Goal: Use online tool/utility: Utilize a website feature to perform a specific function

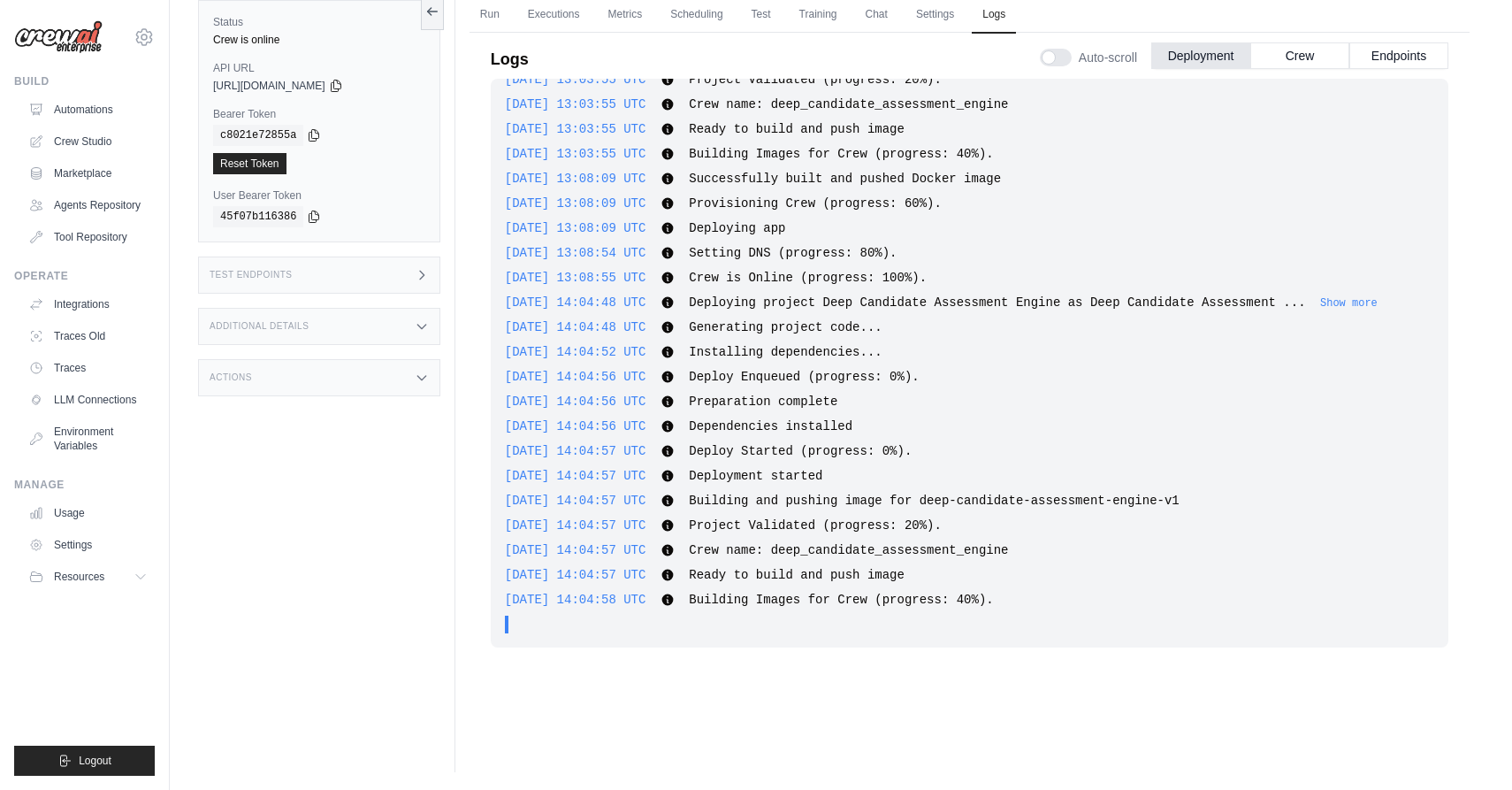
click at [69, 46] on img at bounding box center [58, 37] width 89 height 34
click at [75, 105] on link "Automations" at bounding box center [90, 110] width 134 height 28
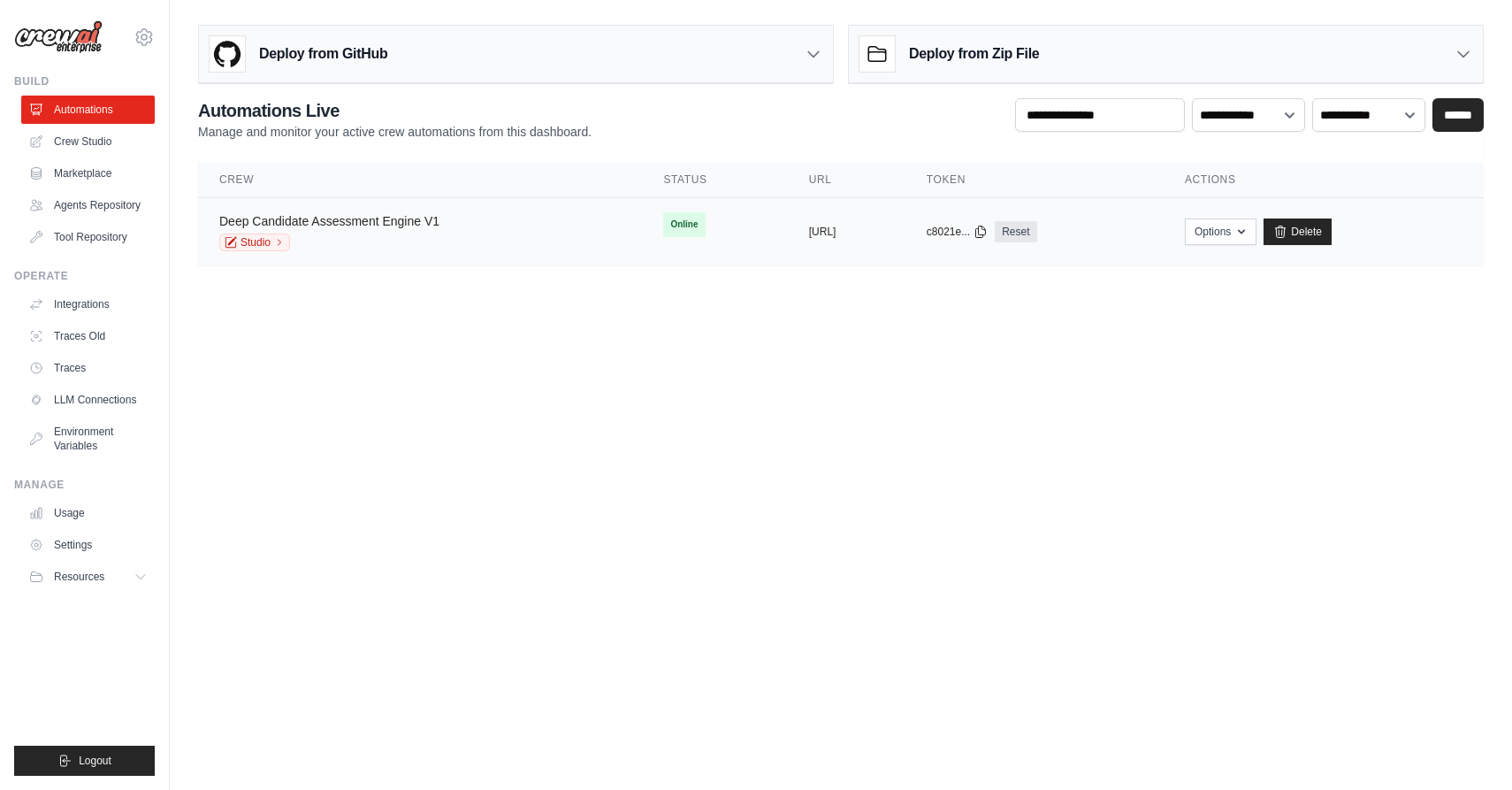
click at [362, 216] on link "Deep Candidate Assessment Engine V1" at bounding box center [328, 221] width 220 height 14
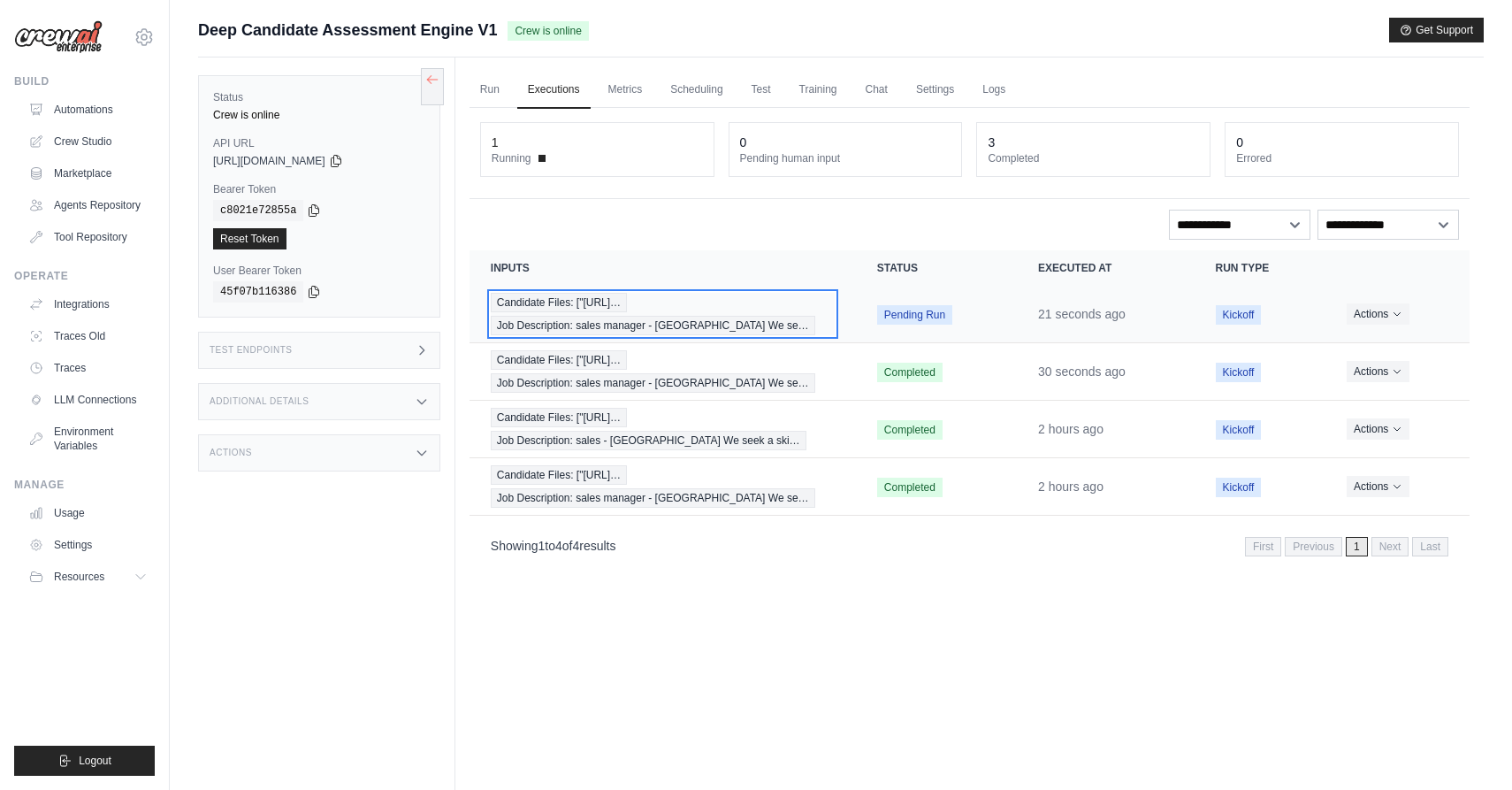
click at [813, 318] on div "Candidate Files: ["https://vmhmbwxvraxpodqmsqq… Job Description: sales manager …" at bounding box center [662, 314] width 344 height 42
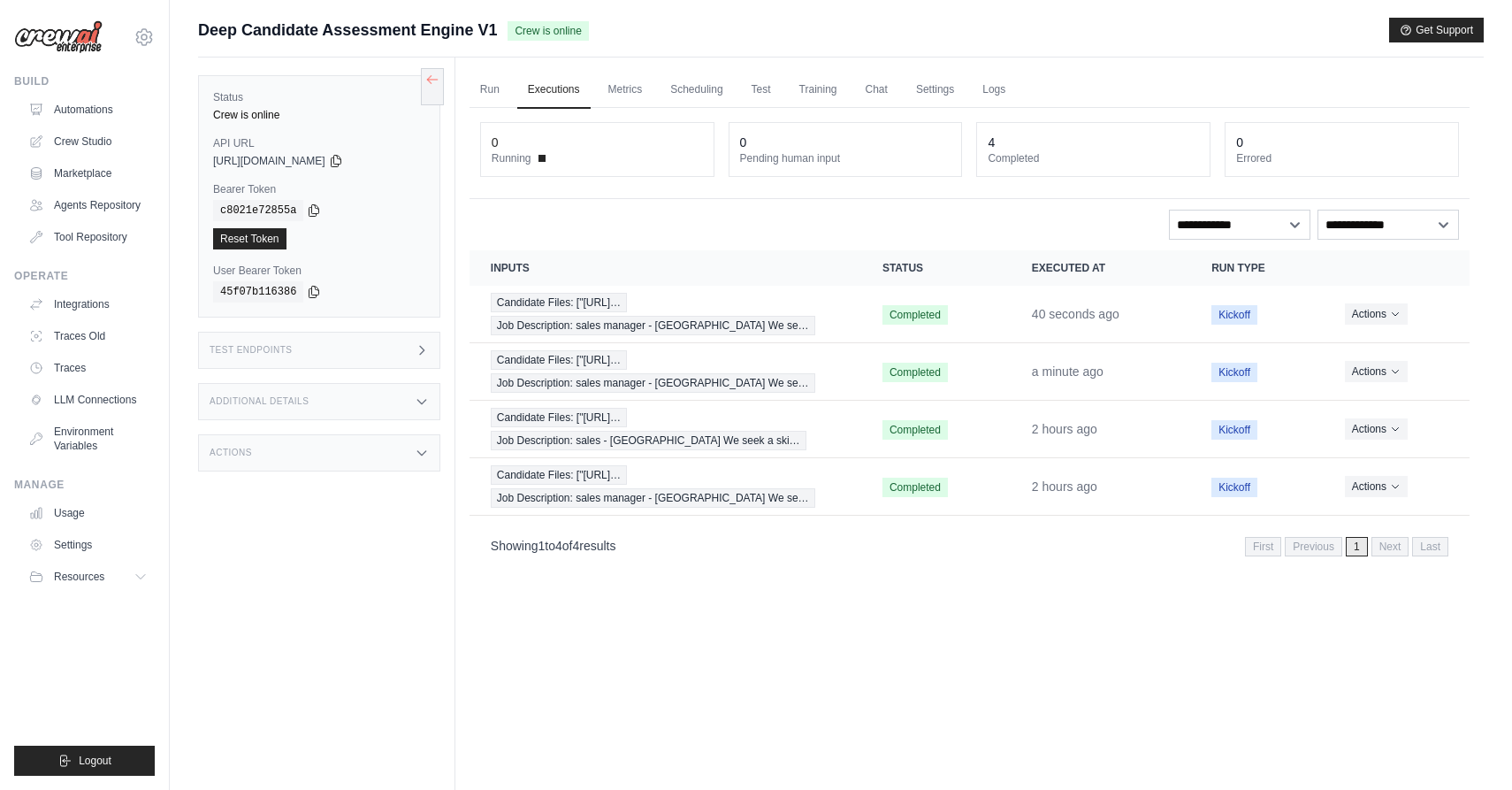
click at [302, 348] on div "Test Endpoints" at bounding box center [319, 350] width 242 height 37
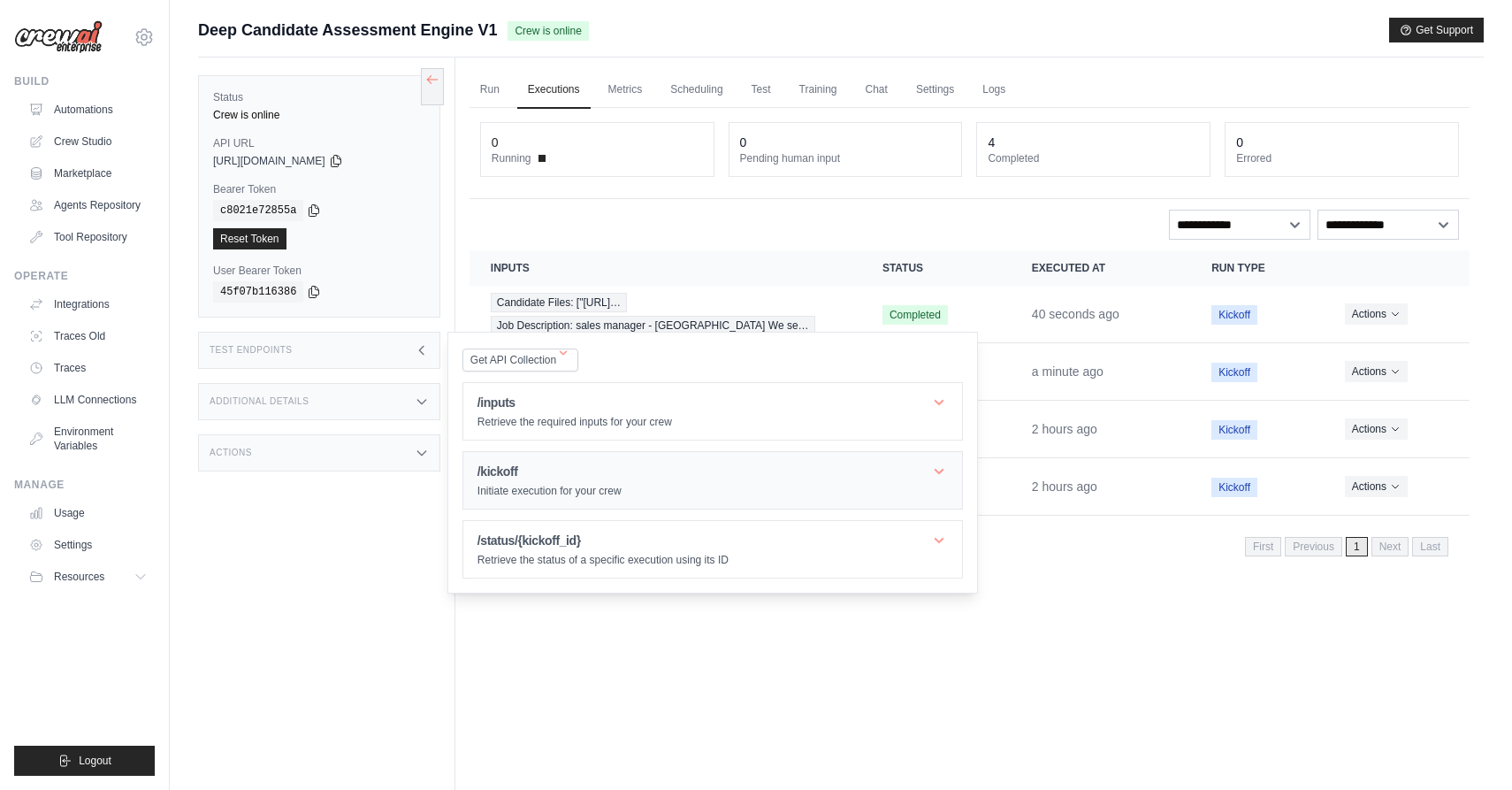
click at [524, 478] on h1 "/kickoff" at bounding box center [549, 471] width 144 height 18
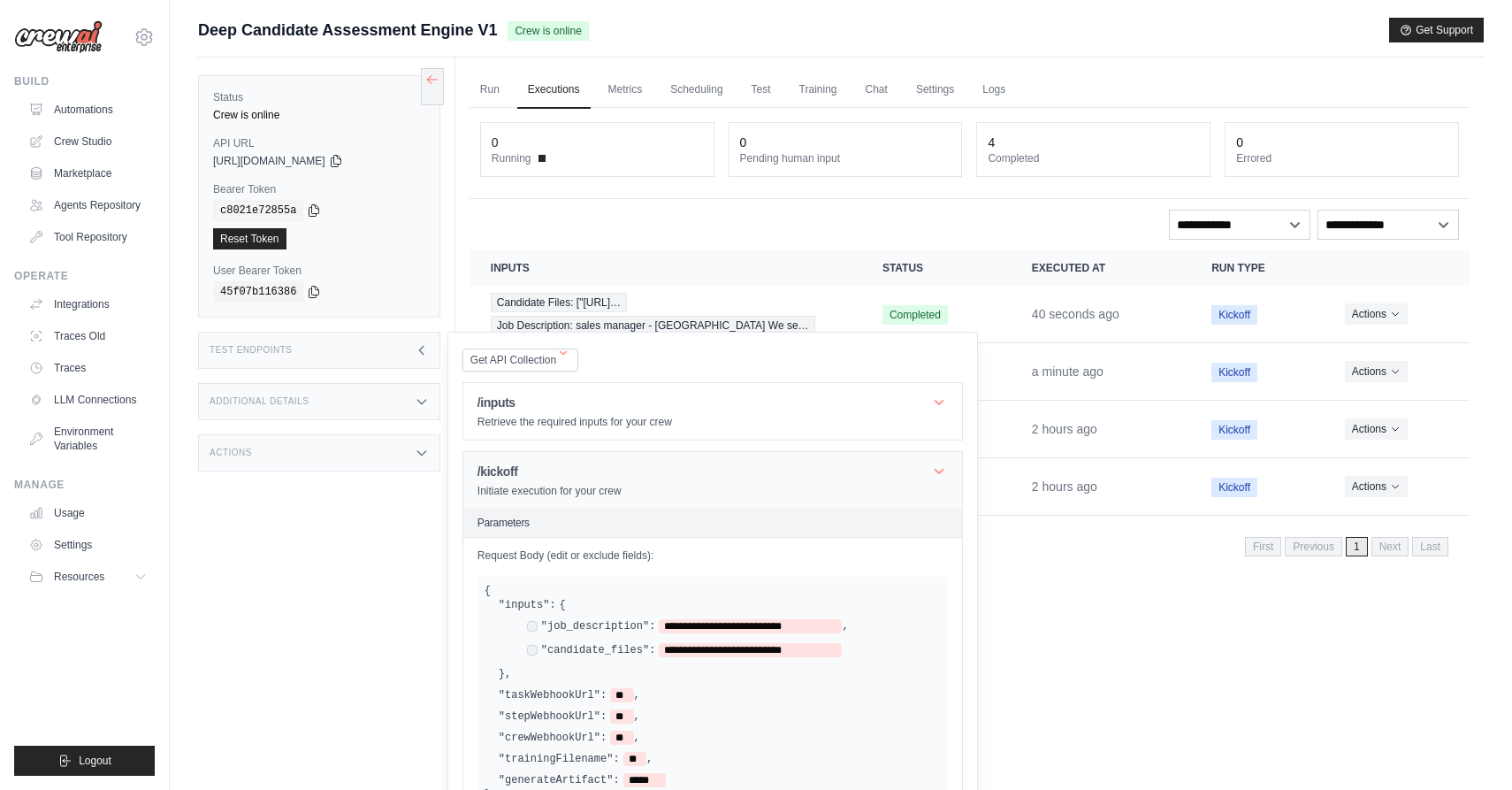
click at [569, 502] on header "/kickoff Initiate execution for your crew" at bounding box center [712, 480] width 499 height 56
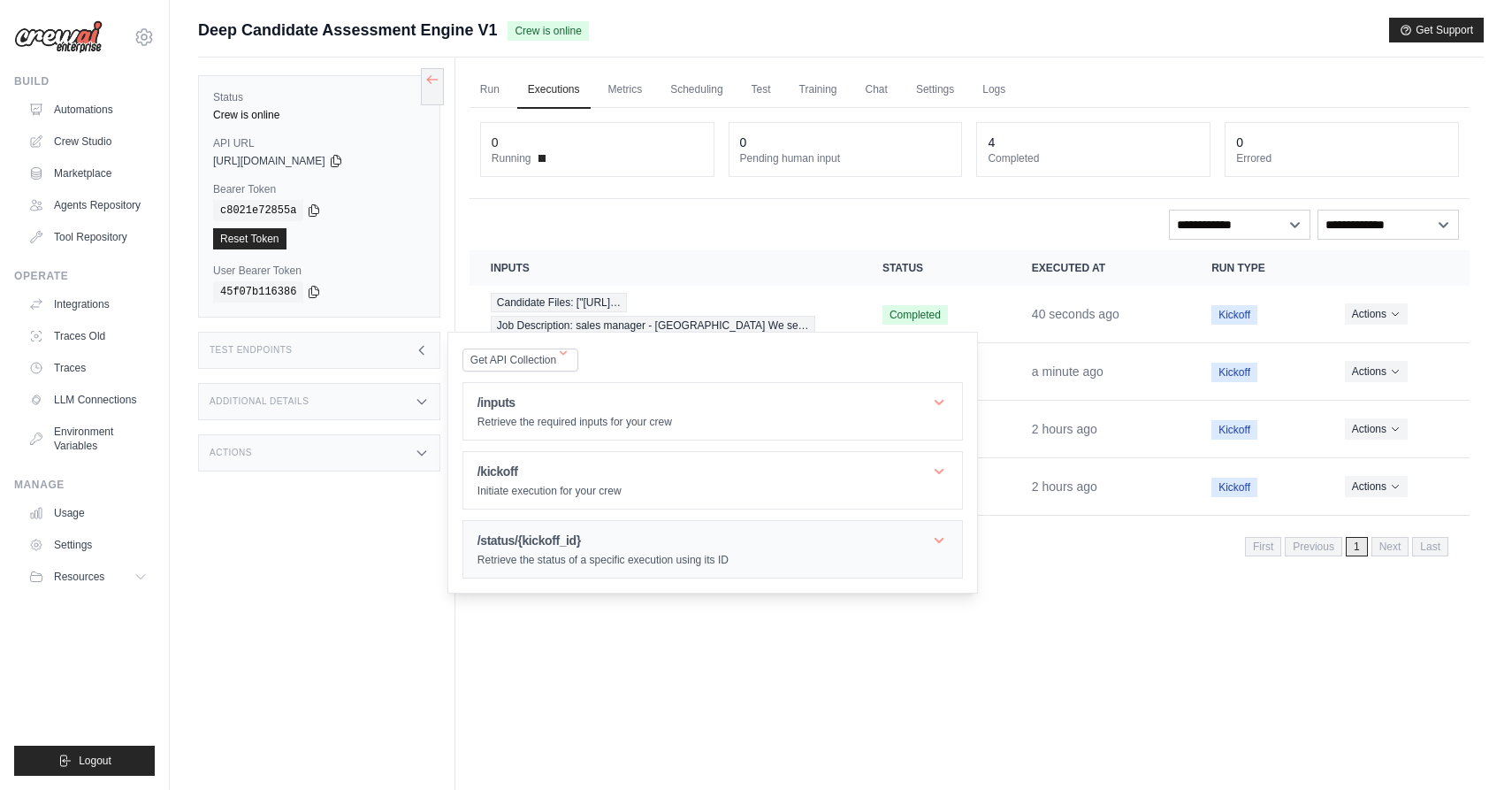
click at [571, 537] on h1 "/status/{kickoff_id}" at bounding box center [603, 540] width 251 height 18
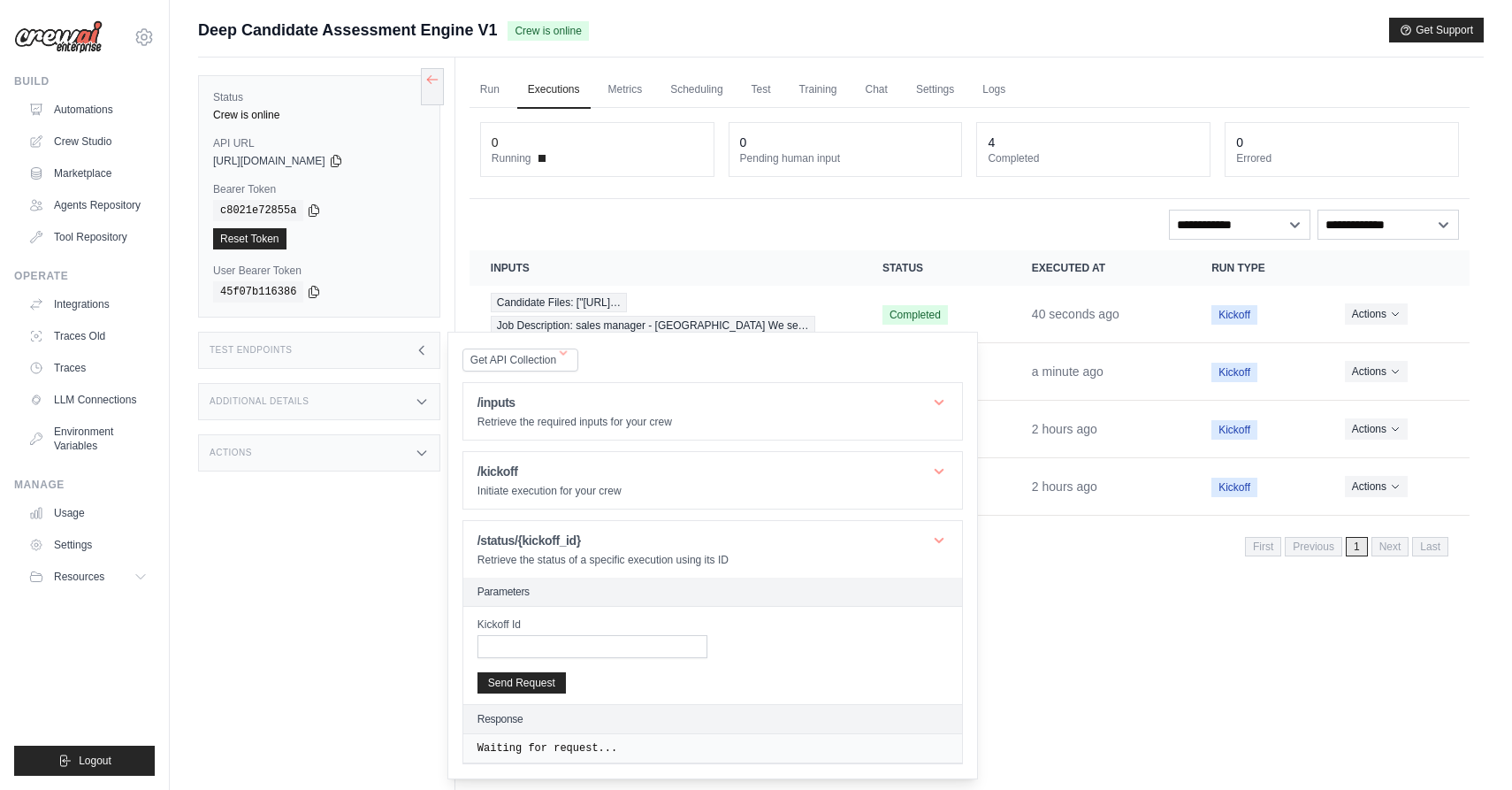
scroll to position [47, 0]
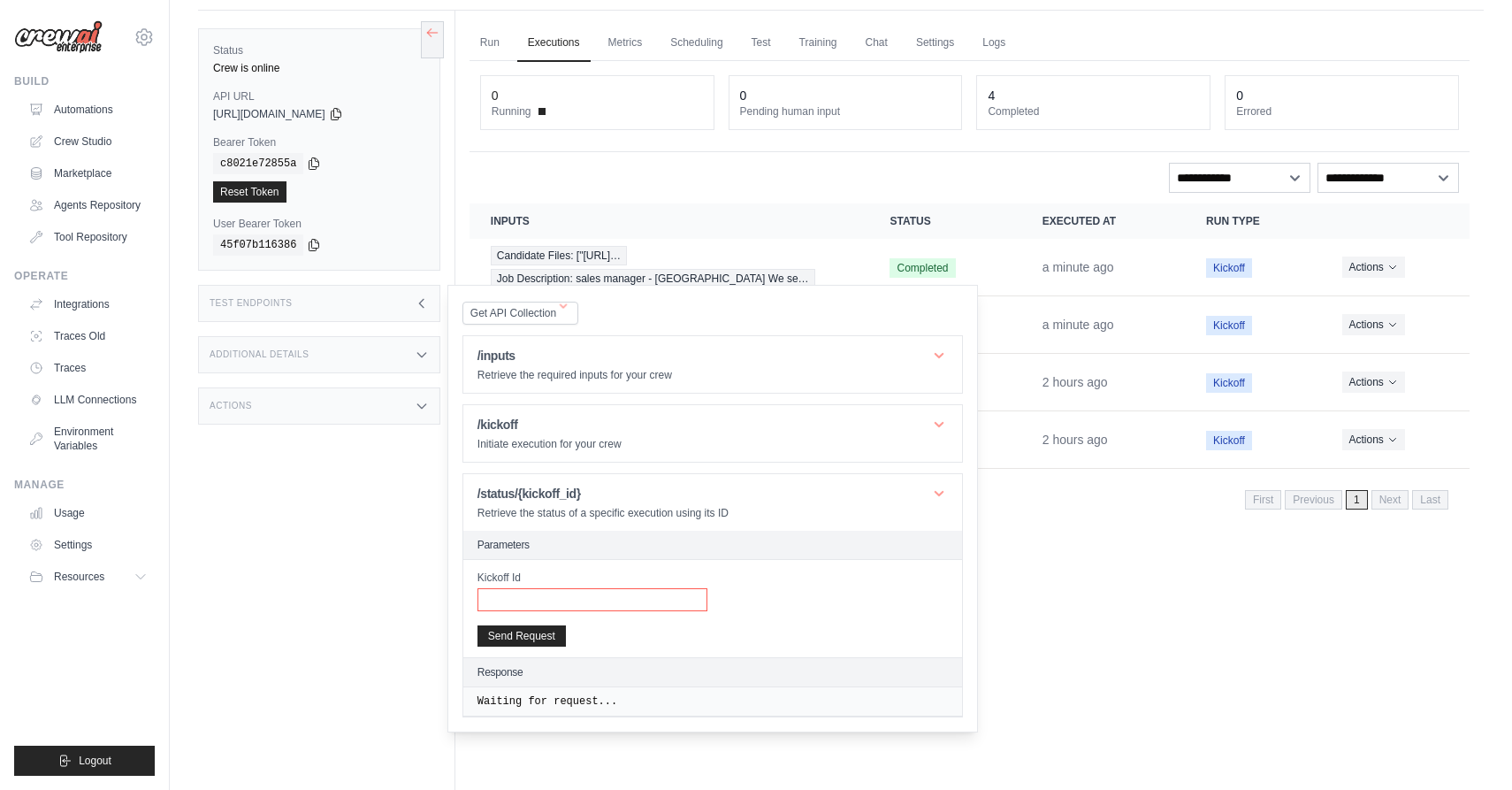
click at [504, 592] on input "Kickoff Id" at bounding box center [592, 599] width 230 height 23
paste input "**********"
type input "**********"
click at [518, 636] on button "Send Request" at bounding box center [521, 635] width 89 height 22
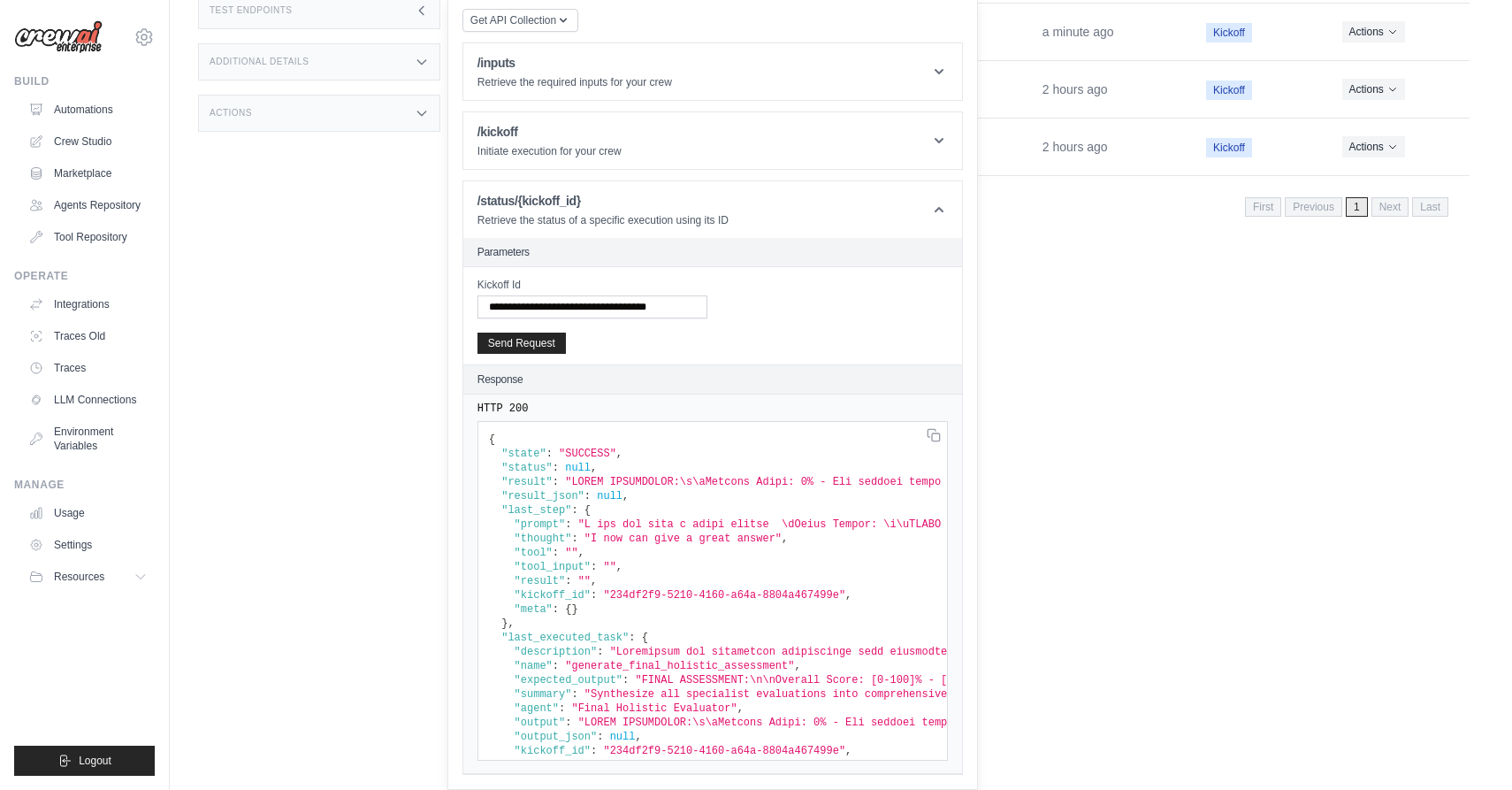
scroll to position [0, 0]
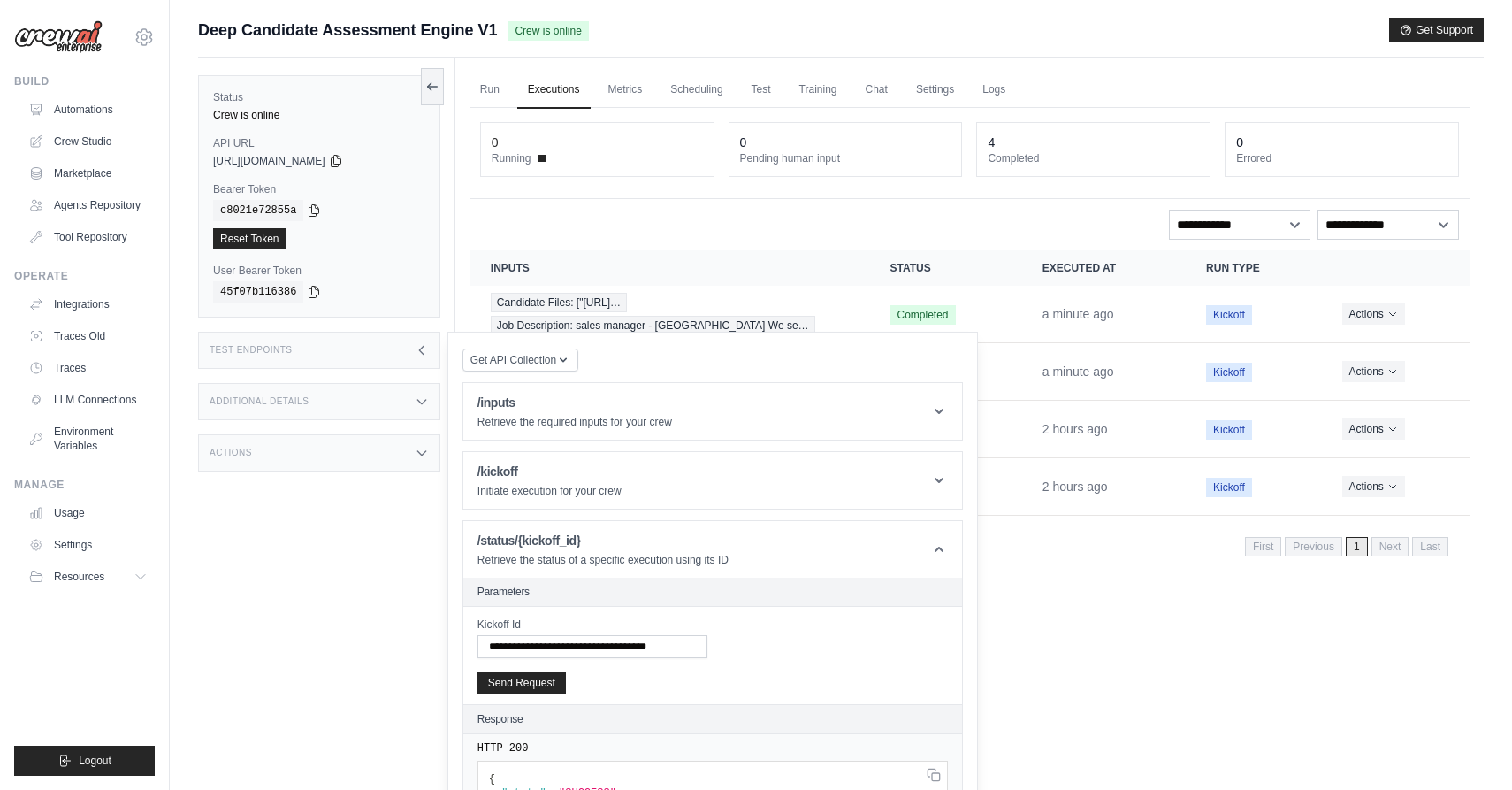
click at [565, 88] on link "Executions" at bounding box center [554, 91] width 73 height 37
click at [425, 355] on icon at bounding box center [421, 350] width 14 height 14
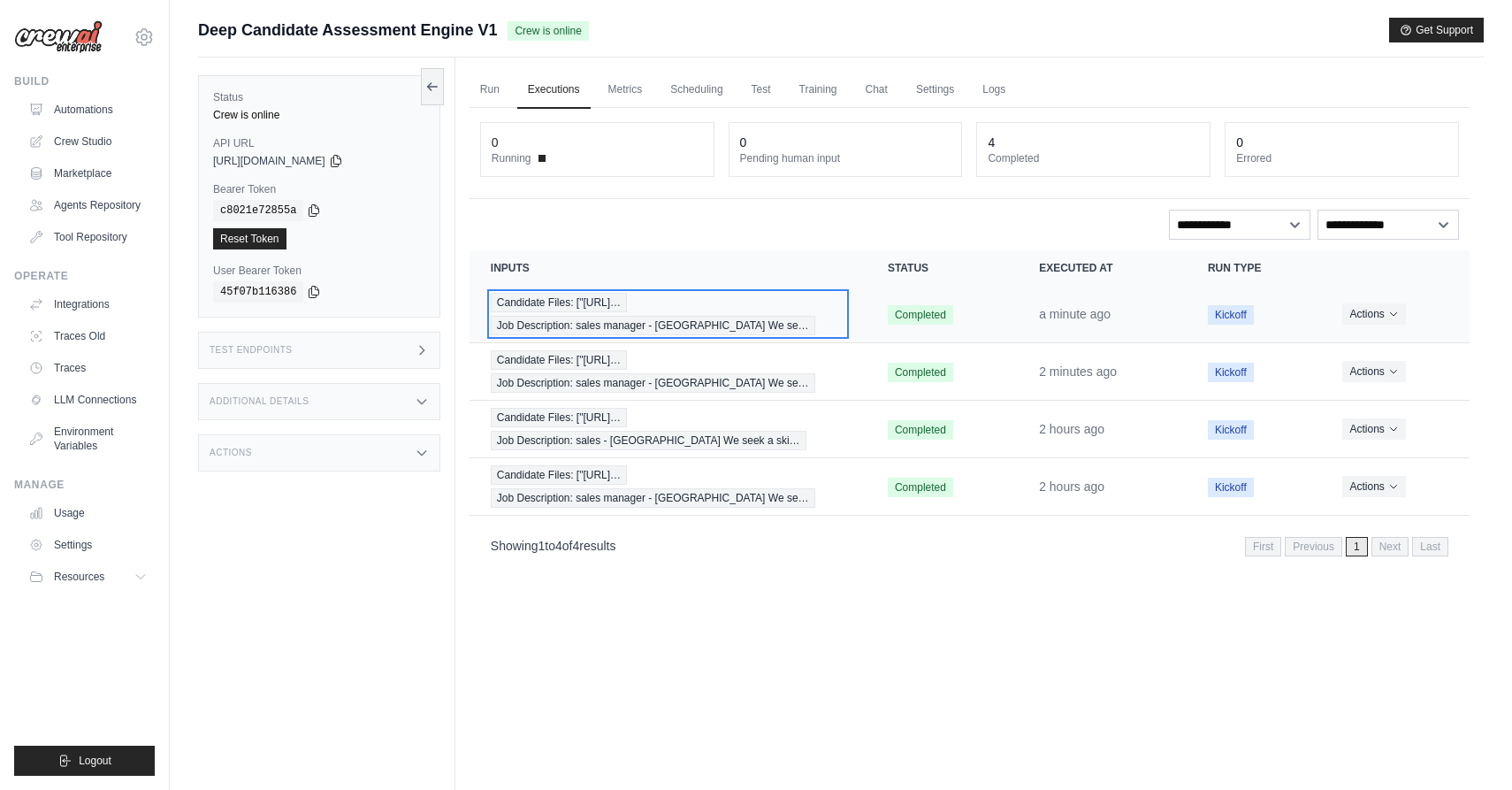
click at [817, 319] on div "Candidate Files: ["https://vmhmbwxvraxpodqmsqq… Job Description: sales manager …" at bounding box center [667, 314] width 355 height 42
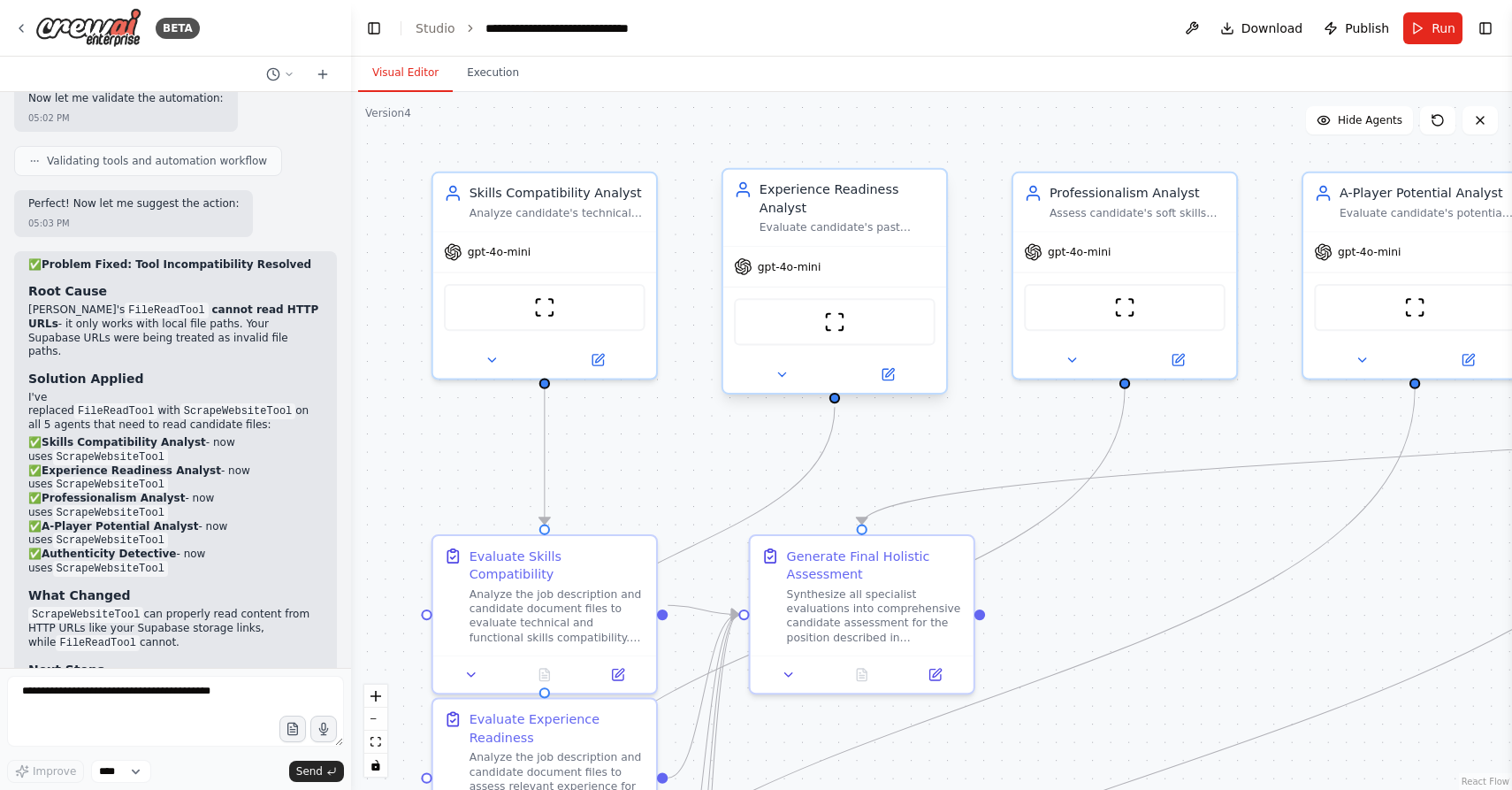
scroll to position [24333, 0]
click at [172, 700] on textarea at bounding box center [176, 711] width 337 height 71
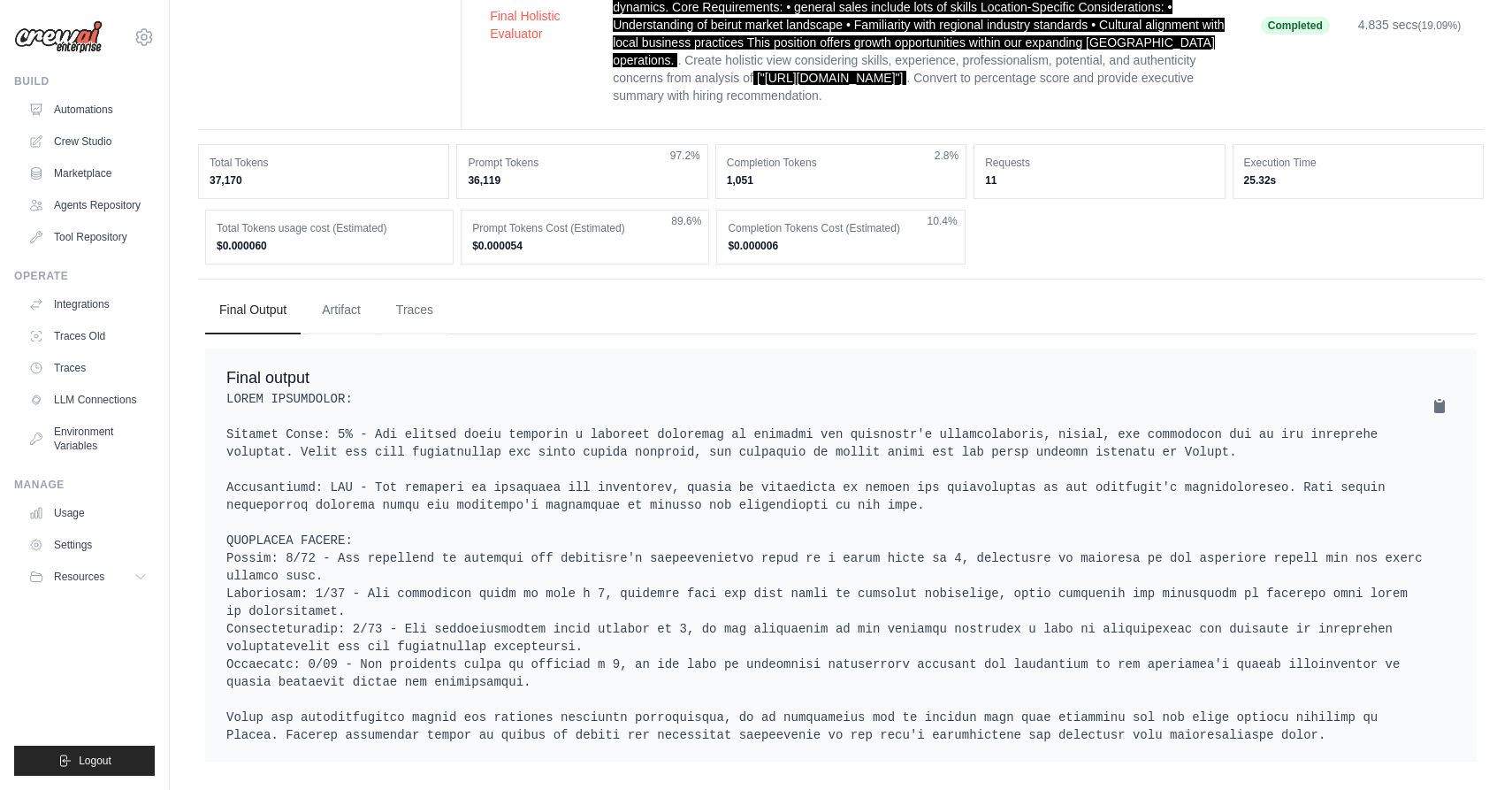
scroll to position [1183, 0]
